Goal: Find specific page/section: Find specific page/section

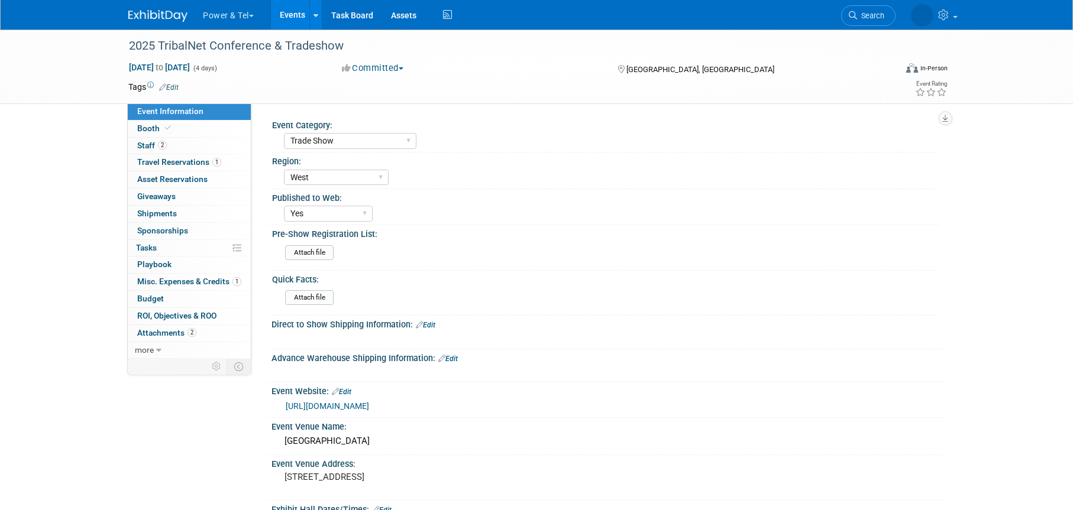
select select "Trade Show"
select select "West"
select select "Yes"
click at [845, 10] on link "Search" at bounding box center [817, 15] width 54 height 21
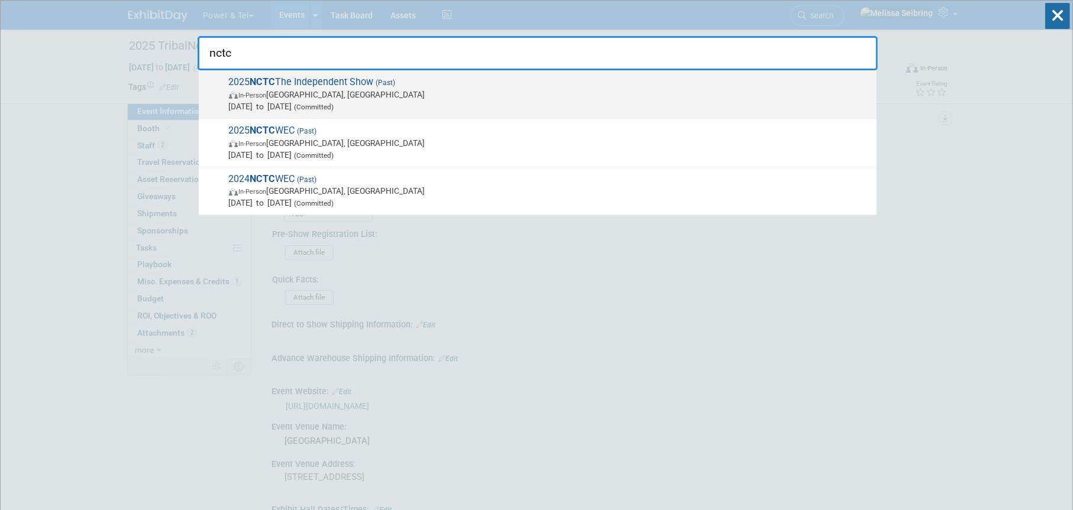
type input "nctc"
click at [287, 82] on span "2025 NCTC The Independent Show (Past) In-Person [GEOGRAPHIC_DATA], [GEOGRAPHIC_…" at bounding box center [547, 94] width 645 height 36
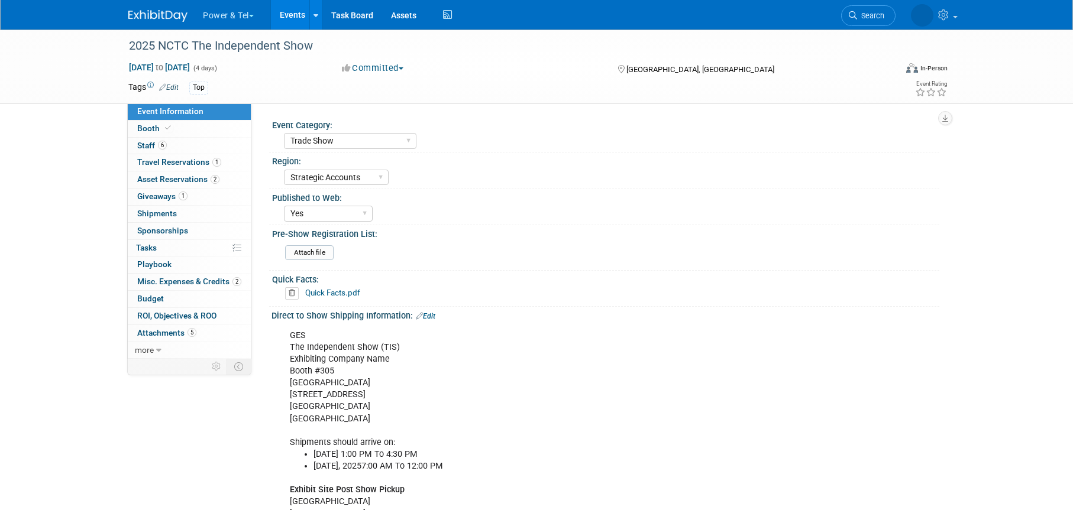
select select "Trade Show"
select select "Strategic Accounts"
select select "Yes"
click at [176, 316] on span "ROI, Objectives & ROO 0" at bounding box center [176, 315] width 79 height 9
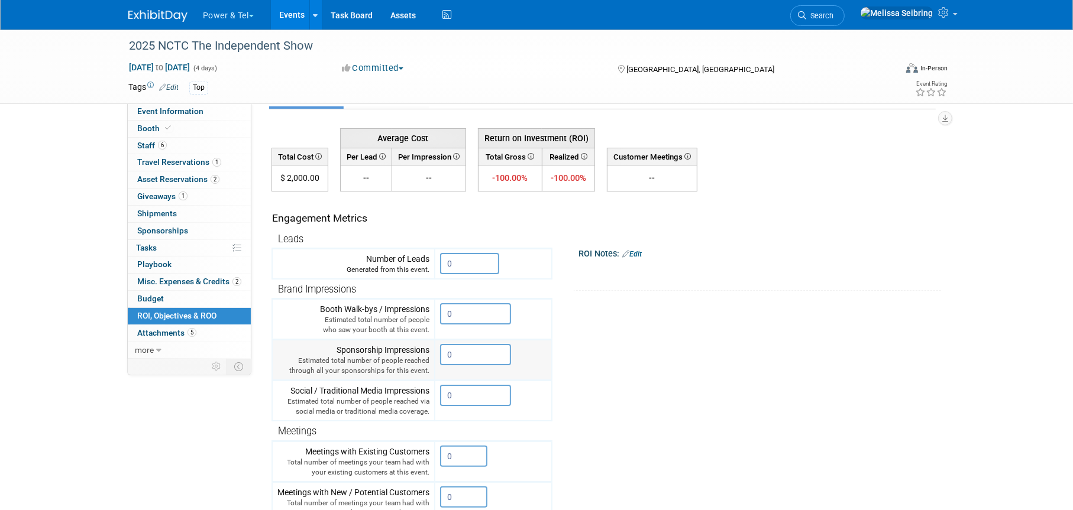
scroll to position [59, 0]
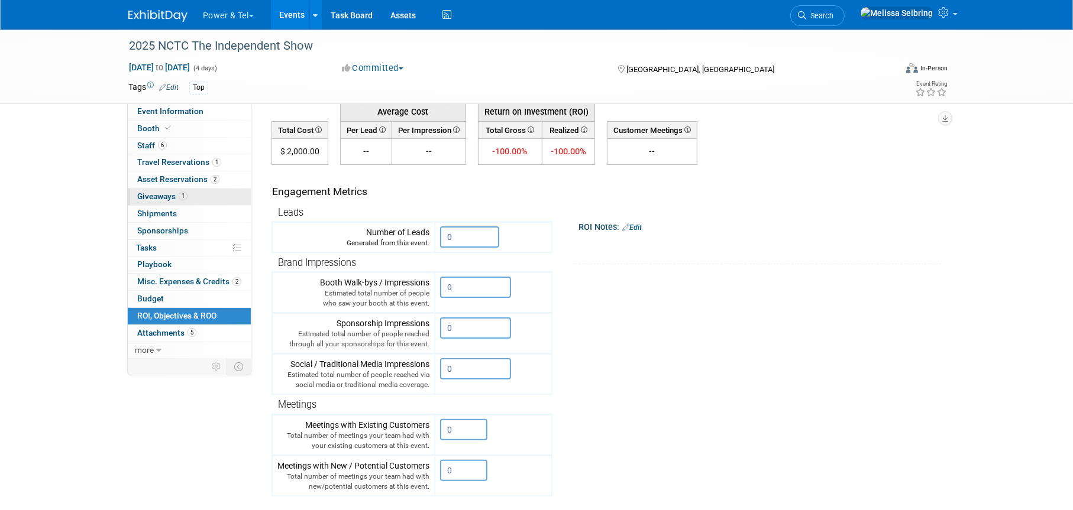
click at [157, 194] on span "Giveaways 1" at bounding box center [162, 196] width 50 height 9
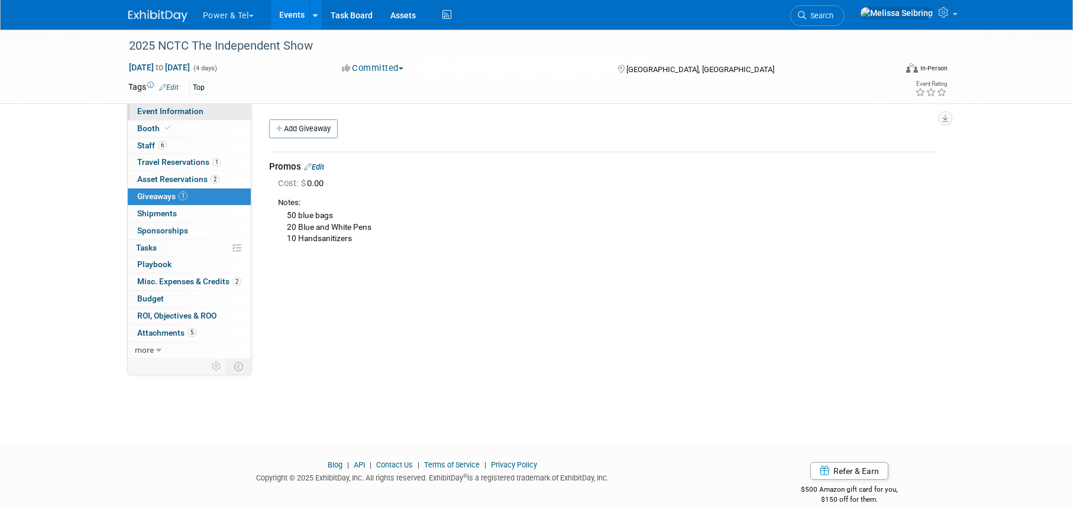
click at [148, 112] on span "Event Information" at bounding box center [170, 110] width 66 height 9
select select "Trade Show"
select select "Strategic Accounts"
select select "Yes"
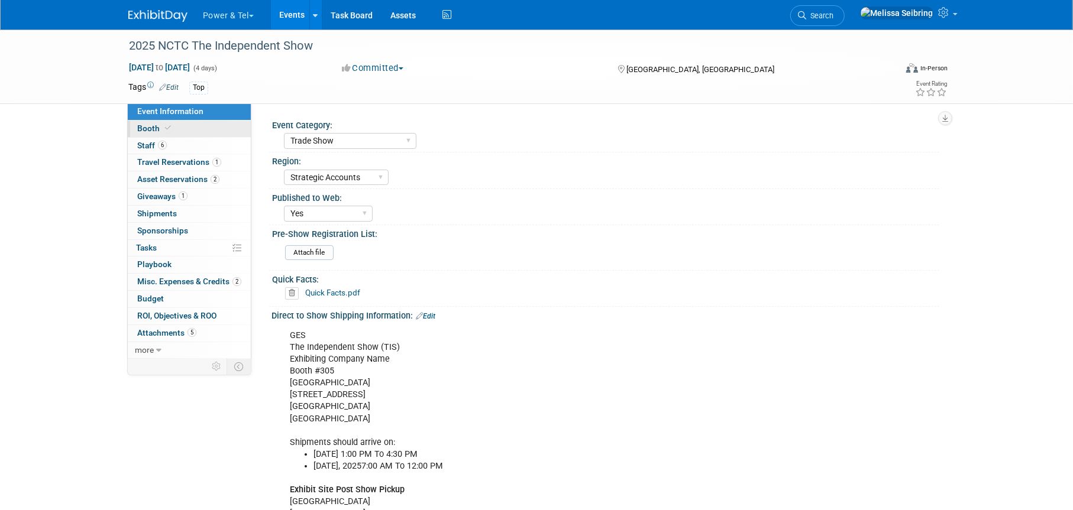
click at [146, 128] on span "Booth" at bounding box center [155, 128] width 36 height 9
